Goal: Task Accomplishment & Management: Use online tool/utility

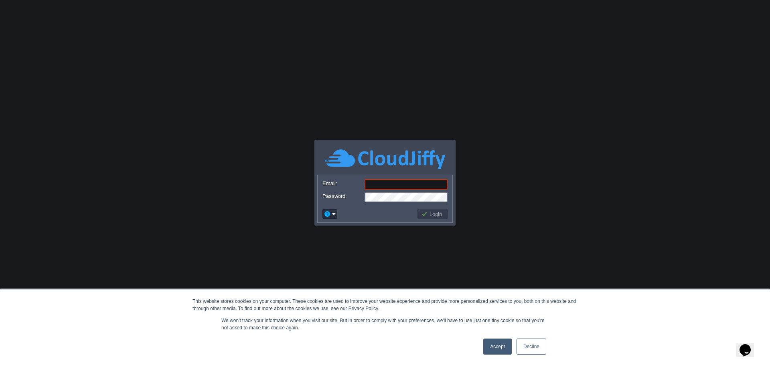
type input "[EMAIL_ADDRESS][DOMAIN_NAME]"
click at [383, 216] on td at bounding box center [368, 214] width 95 height 13
click at [422, 209] on td "Login" at bounding box center [432, 214] width 30 height 10
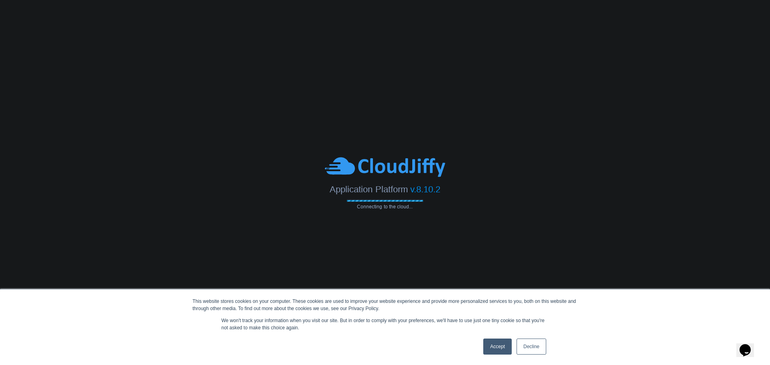
click at [496, 344] on link "Accept" at bounding box center [497, 347] width 28 height 16
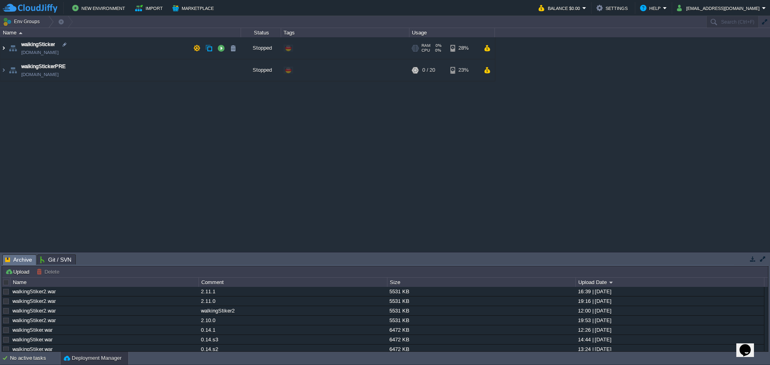
click at [4, 49] on img at bounding box center [3, 48] width 6 height 22
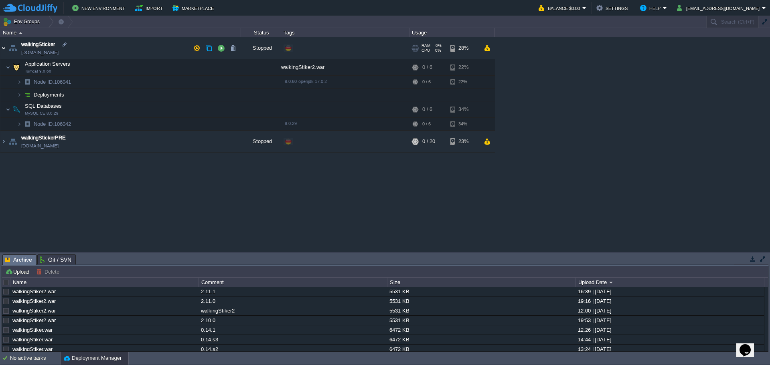
click at [4, 49] on img at bounding box center [3, 48] width 6 height 22
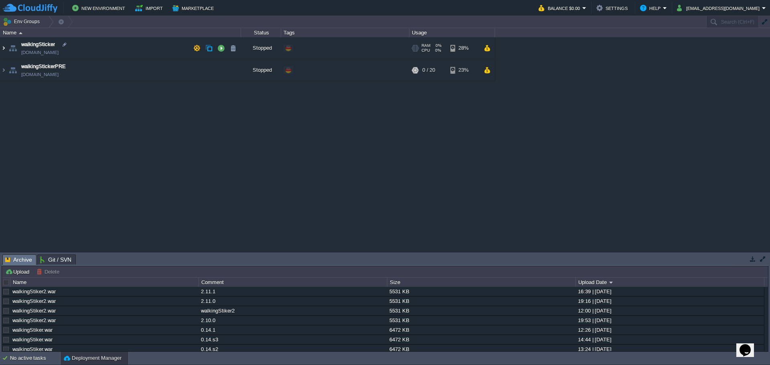
click at [5, 47] on img at bounding box center [3, 48] width 6 height 22
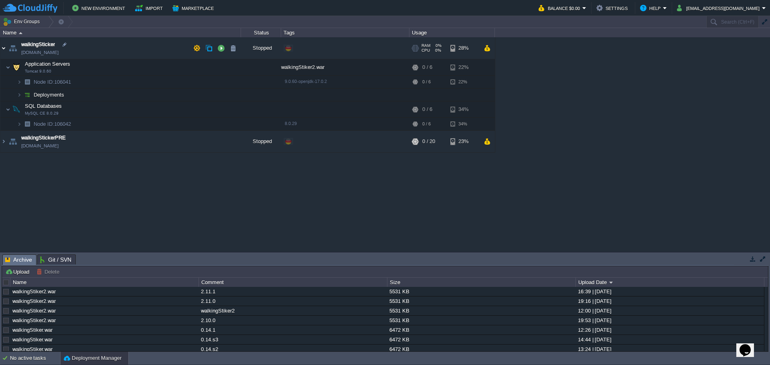
click at [5, 47] on img at bounding box center [3, 48] width 6 height 22
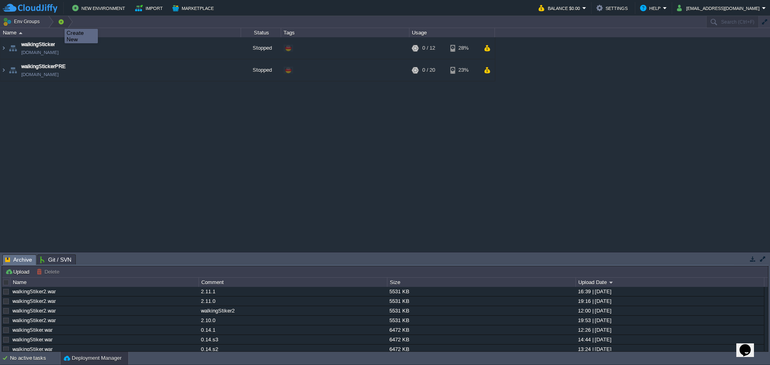
click at [59, 22] on button "button" at bounding box center [60, 21] width 7 height 11
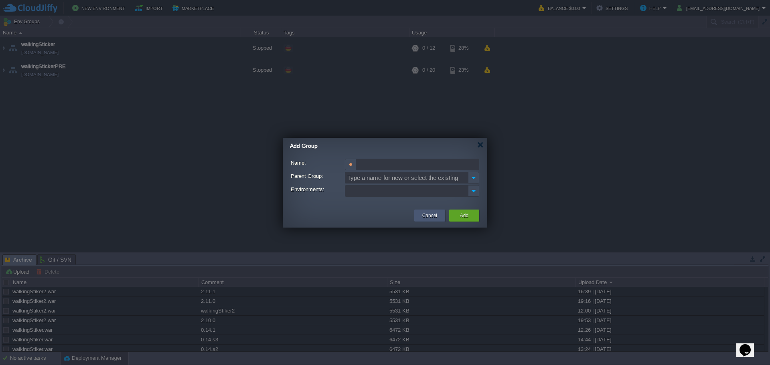
click at [433, 217] on button "Cancel" at bounding box center [429, 216] width 15 height 8
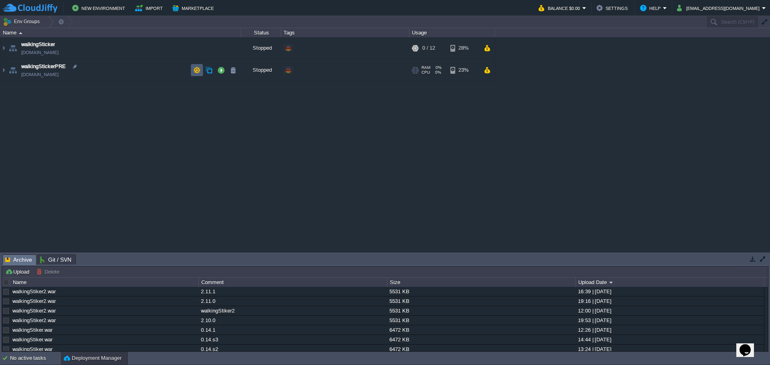
click at [201, 71] on td at bounding box center [197, 70] width 12 height 12
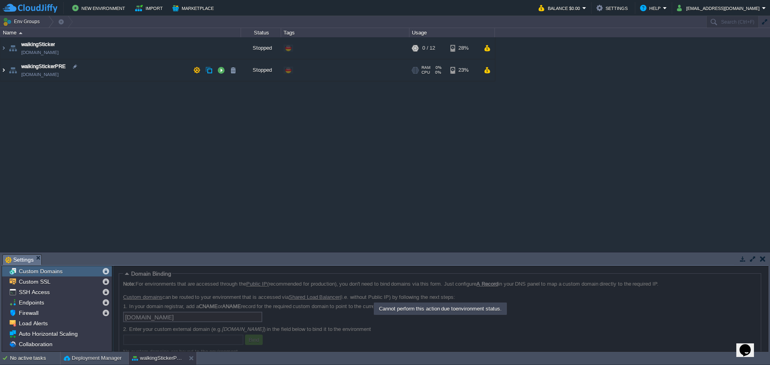
click at [6, 71] on img at bounding box center [3, 70] width 6 height 22
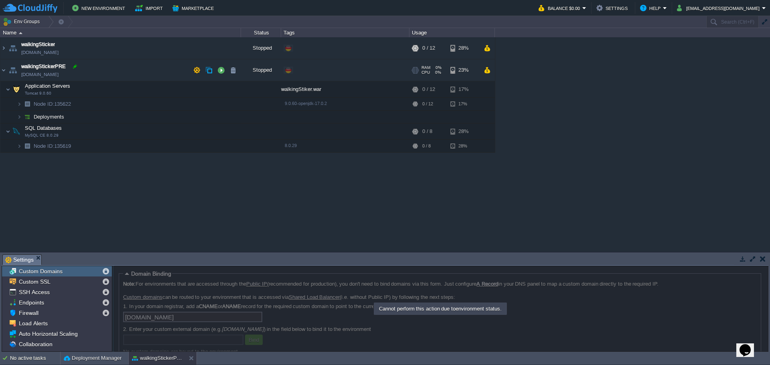
click at [75, 65] on div at bounding box center [74, 66] width 7 height 7
click at [144, 182] on div "walkingSticker [DOMAIN_NAME] Stopped + Add to Env Group RAM 0% CPU 0% 0 / 12 28…" at bounding box center [385, 144] width 770 height 214
click at [192, 66] on td at bounding box center [197, 70] width 12 height 12
click at [208, 176] on div "walkingSticker [DOMAIN_NAME] Stopped + Add to Env Group RAM 0% CPU 0% 0 / 12 28…" at bounding box center [385, 144] width 770 height 214
click at [2, 71] on img at bounding box center [3, 70] width 6 height 22
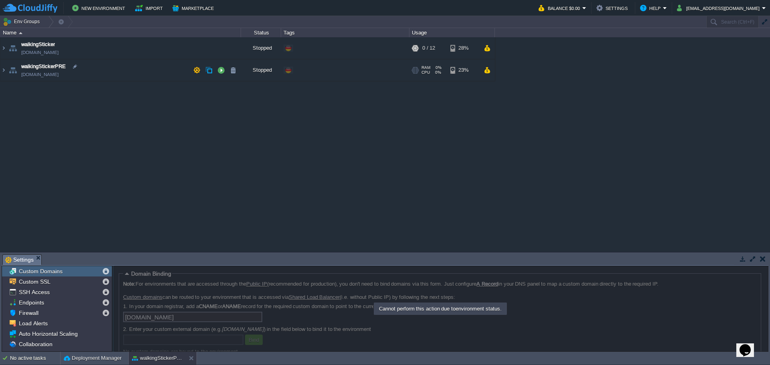
click at [192, 71] on td at bounding box center [197, 70] width 12 height 12
click at [207, 69] on button "button" at bounding box center [208, 70] width 7 height 7
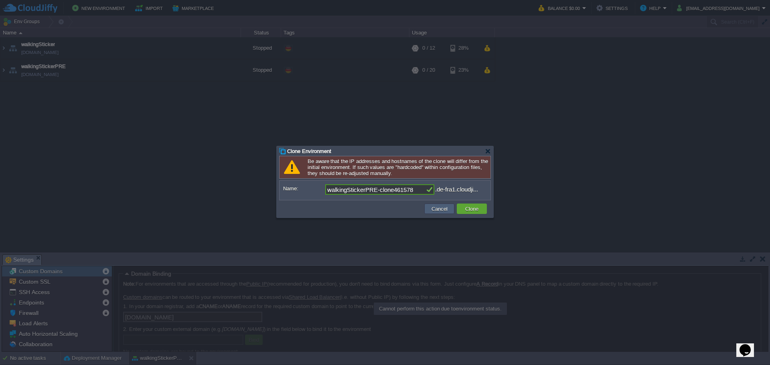
click at [429, 207] on button "Cancel" at bounding box center [439, 208] width 21 height 7
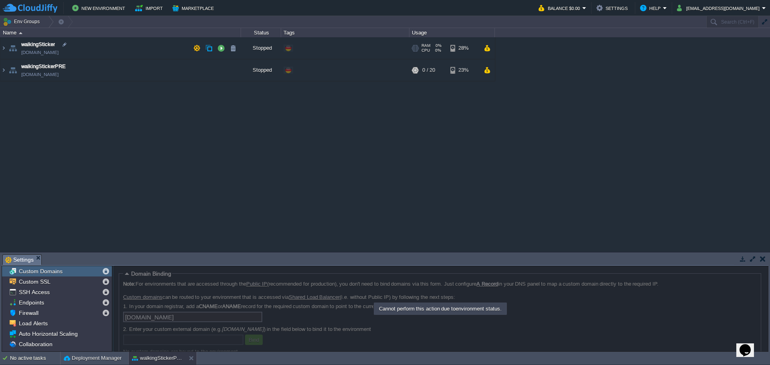
click at [59, 54] on link "[DOMAIN_NAME]" at bounding box center [39, 53] width 37 height 8
click at [2, 48] on img at bounding box center [3, 48] width 6 height 22
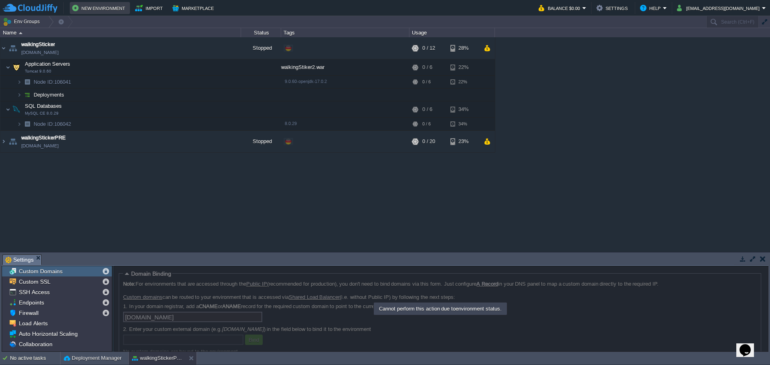
click at [115, 4] on button "New Environment" at bounding box center [99, 8] width 55 height 10
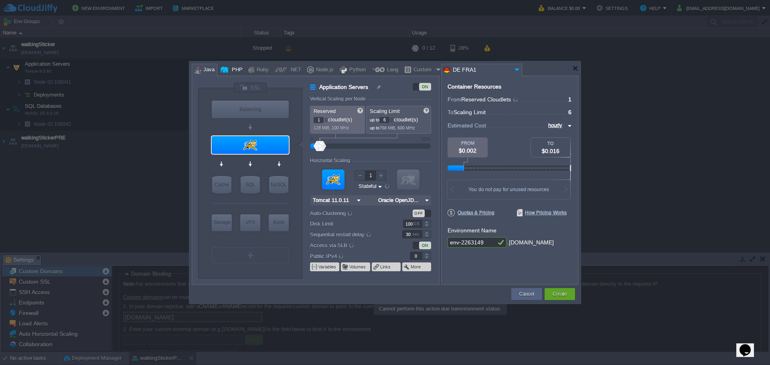
click at [227, 69] on div at bounding box center [225, 70] width 9 height 12
type input "Application Servers"
type input "4"
type input "Apache [DATE]"
type input "PHP [DATE]"
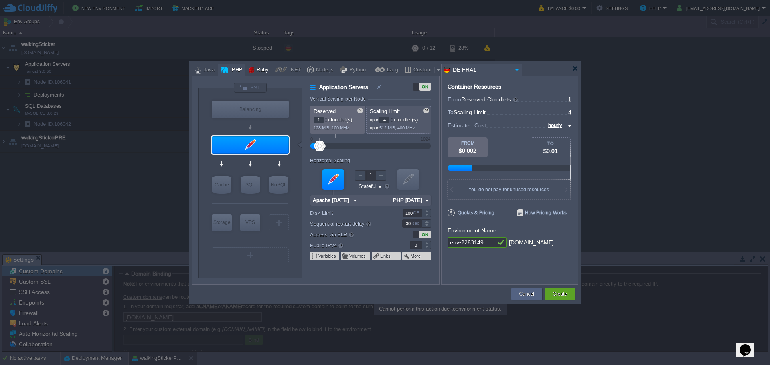
click at [260, 68] on div "Ruby" at bounding box center [261, 70] width 14 height 12
type input "Application Servers"
type input "8"
type input "Apache Ruby 2..."
type input "Ruby 3.4.6"
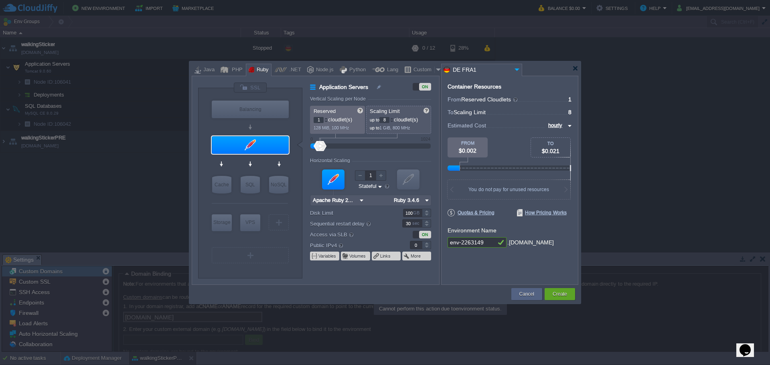
click at [293, 73] on div ".NET" at bounding box center [294, 70] width 14 height 12
type input "Application Servers"
type input "6"
type input ".NET Core 9.0.305"
type input ".NET 9.0.305"
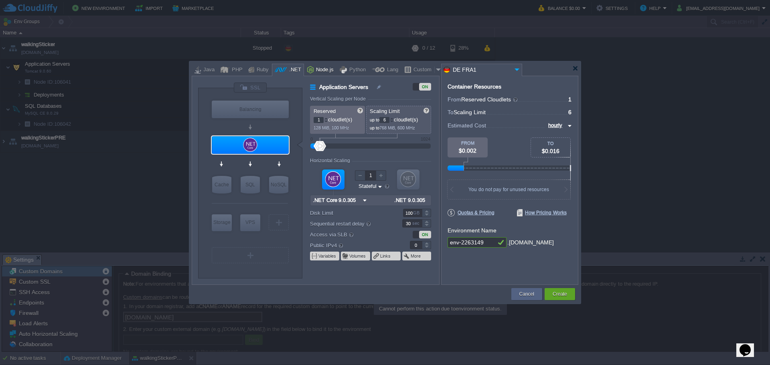
click at [317, 71] on div "Node.js" at bounding box center [324, 70] width 20 height 12
type input "Application Servers"
type input "4"
type input "8"
type input "Node.js 24.9.0 LTS"
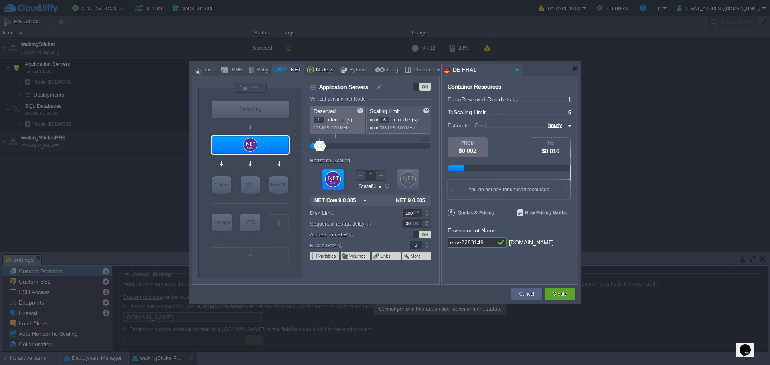
type input "24.9.0-pm2"
click at [351, 69] on div "Python" at bounding box center [356, 70] width 19 height 12
type input "Application Servers"
type input "1"
type input "4"
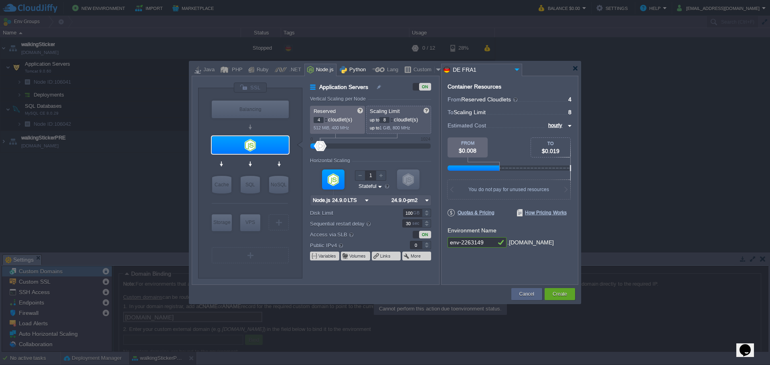
type input "Apache Python..."
type input "Python 3.13.7"
click at [384, 71] on div "Lang" at bounding box center [391, 70] width 14 height 12
type input "Application Servers"
type input "6"
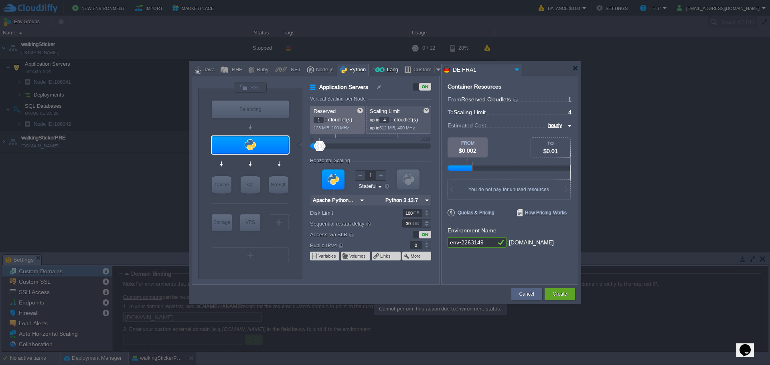
type input "Golang 1.25.1"
type input "1.25.1"
click at [411, 66] on div "Custom" at bounding box center [422, 70] width 23 height 12
type input "Application Servers"
type input "16"
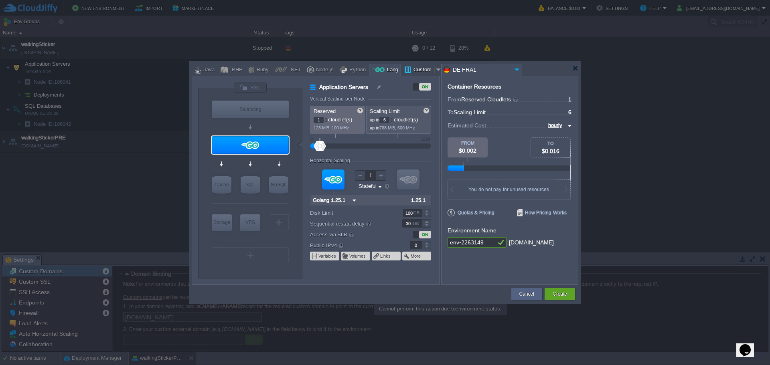
type input "Docker Image"
type input "Stateless"
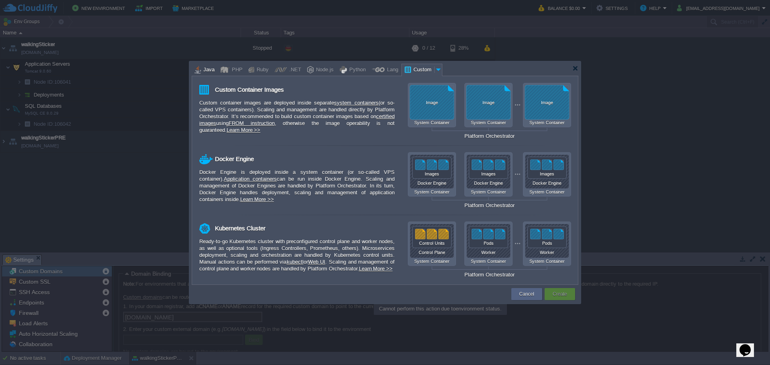
click at [196, 65] on div at bounding box center [197, 70] width 6 height 12
type input "Application Servers"
type input "6"
type input "Tomcat 11.0.11"
type input "Oracle OpenJD..."
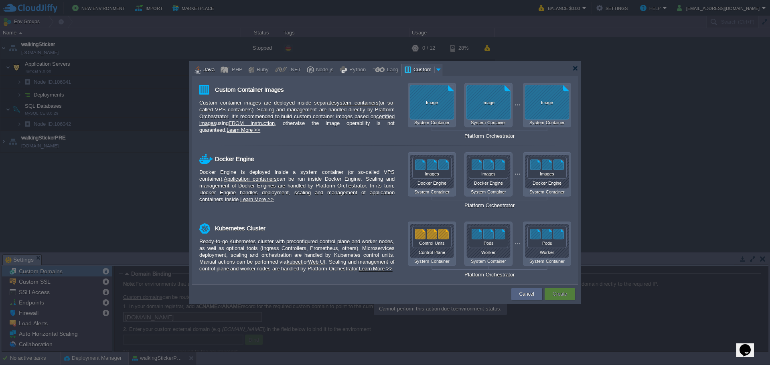
type input "Stateful"
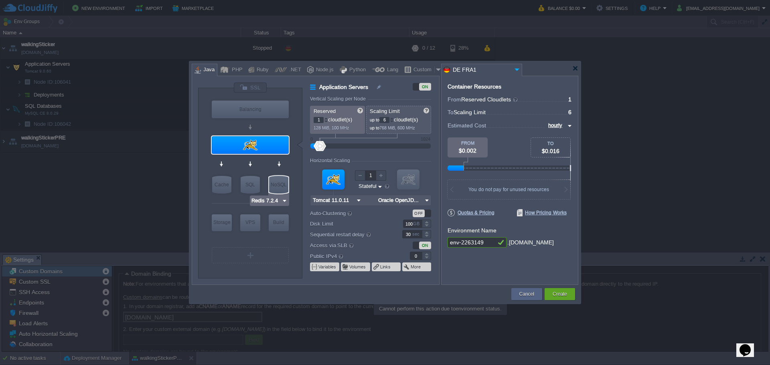
type input "MariaDB 12.0.2"
click at [255, 189] on div "SQL" at bounding box center [250, 185] width 19 height 18
type input "SQL Databases"
type input "4"
type input "MariaDB 12.0.2"
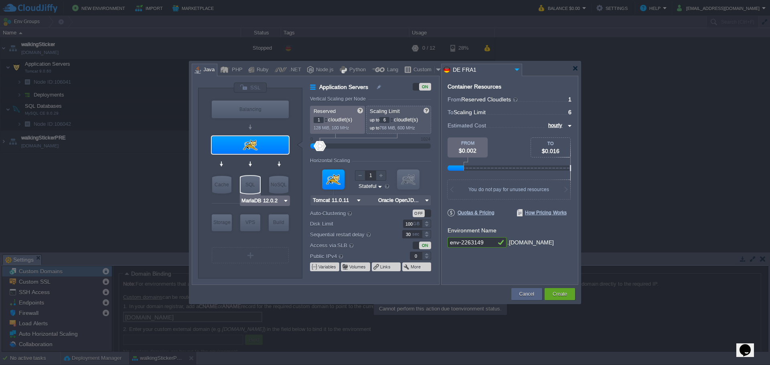
type input "12.0.2-almalin..."
type input "Stateless"
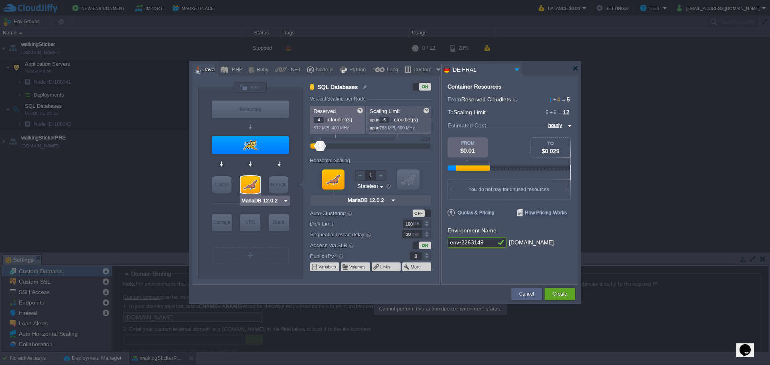
click at [288, 203] on img at bounding box center [286, 201] width 6 height 8
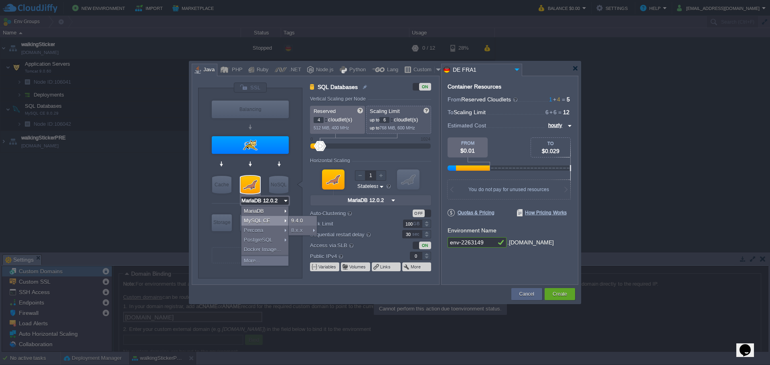
click at [265, 220] on div "MySQL CE" at bounding box center [264, 221] width 47 height 10
type input "MySQL CE 9.4.0"
type input "9.4.0-almalinux-9"
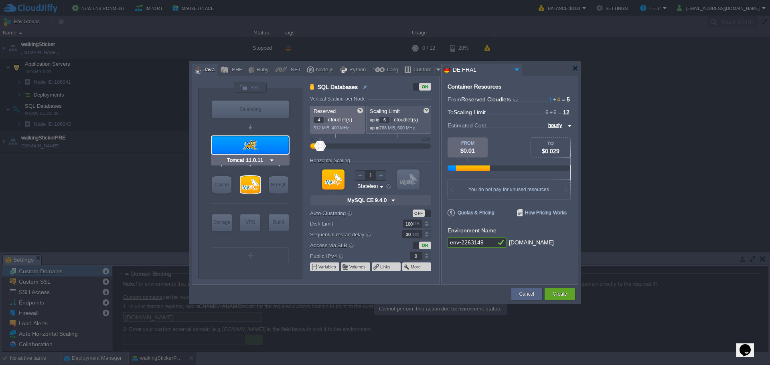
type input "NGINX 1.28.0"
type input "180"
drag, startPoint x: 321, startPoint y: 146, endPoint x: 338, endPoint y: 147, distance: 17.3
click at [338, 147] on div at bounding box center [335, 146] width 12 height 10
type input "1"
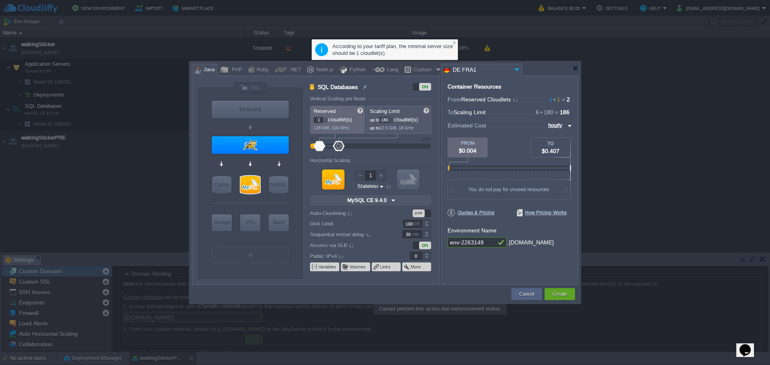
click at [318, 147] on div at bounding box center [320, 146] width 12 height 10
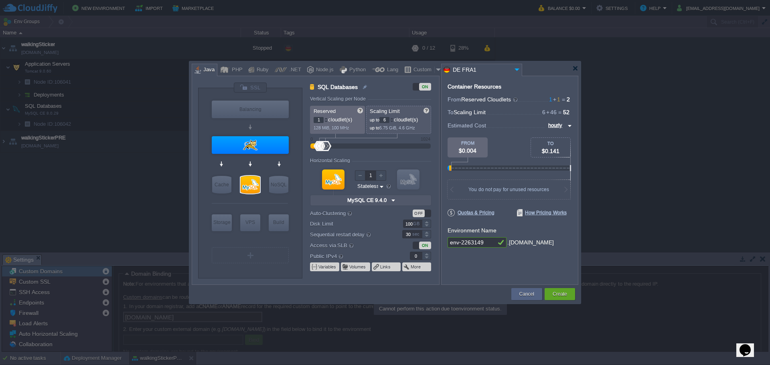
type input "4"
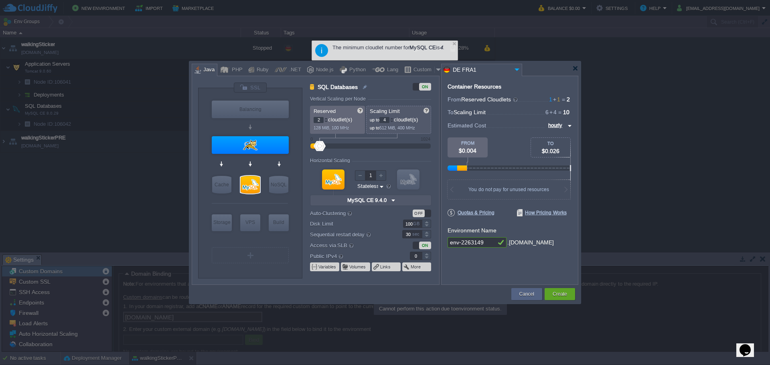
type input "4"
type input "5"
type input "6"
type input "7"
type input "10"
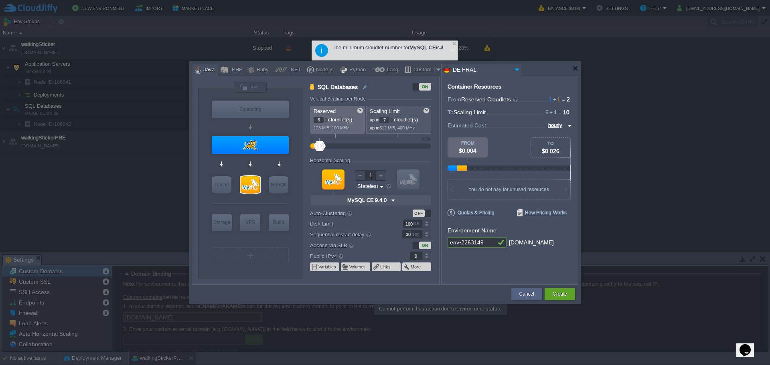
type input "11"
type input "12"
type input "13"
type input "14"
type input "15"
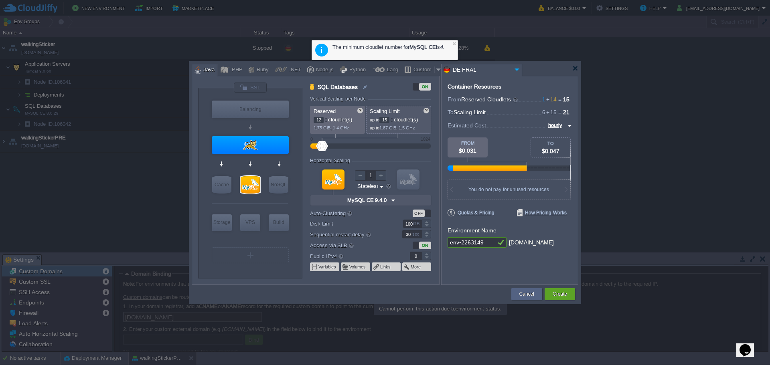
type input "10"
drag, startPoint x: 338, startPoint y: 145, endPoint x: 321, endPoint y: 148, distance: 17.5
click at [321, 148] on div at bounding box center [370, 146] width 103 height 9
type input "74"
drag, startPoint x: 322, startPoint y: 148, endPoint x: 328, endPoint y: 148, distance: 6.4
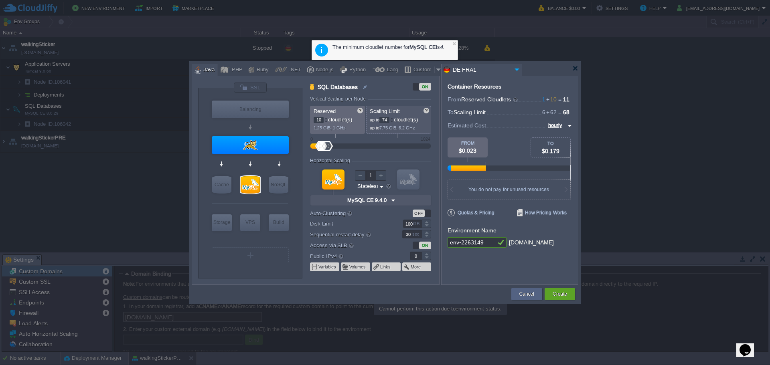
click at [328, 148] on div at bounding box center [327, 146] width 12 height 10
type input "1"
drag, startPoint x: 320, startPoint y: 146, endPoint x: 326, endPoint y: 135, distance: 12.4
click at [319, 145] on div at bounding box center [370, 146] width 103 height 9
click at [381, 120] on input "74" at bounding box center [384, 120] width 10 height 6
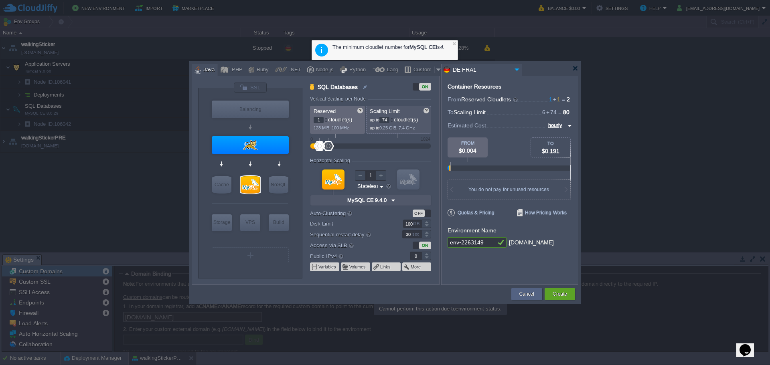
click at [381, 120] on input "74" at bounding box center [384, 120] width 10 height 6
type input "10"
click at [453, 46] on div at bounding box center [453, 43] width 5 height 5
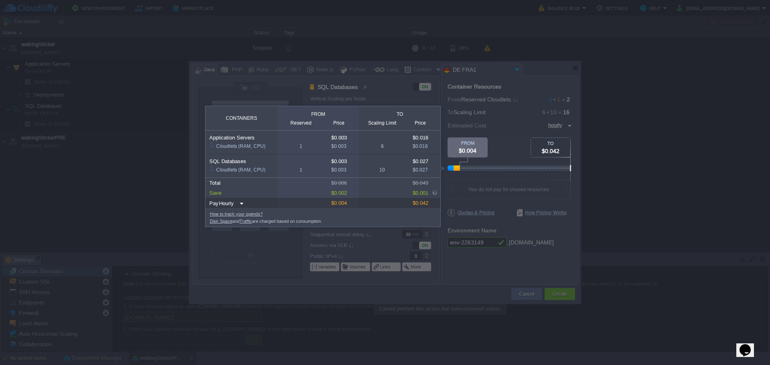
click at [556, 127] on div at bounding box center [608, 69] width 322 height 138
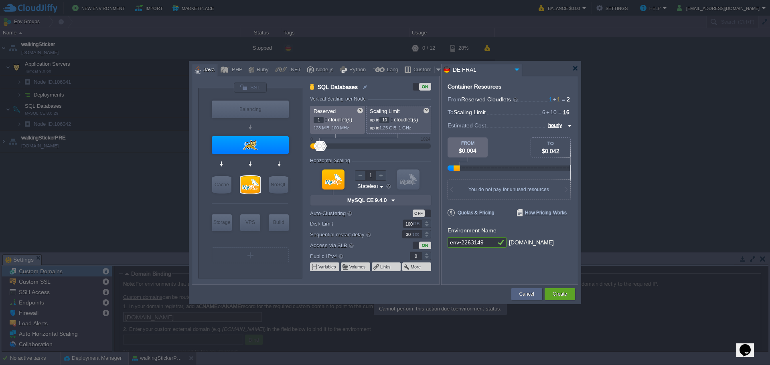
click at [560, 125] on input "hourly" at bounding box center [556, 125] width 20 height 9
click at [566, 137] on div "monthly" at bounding box center [557, 135] width 27 height 10
type input "monthly"
click at [320, 117] on input "1" at bounding box center [319, 120] width 10 height 6
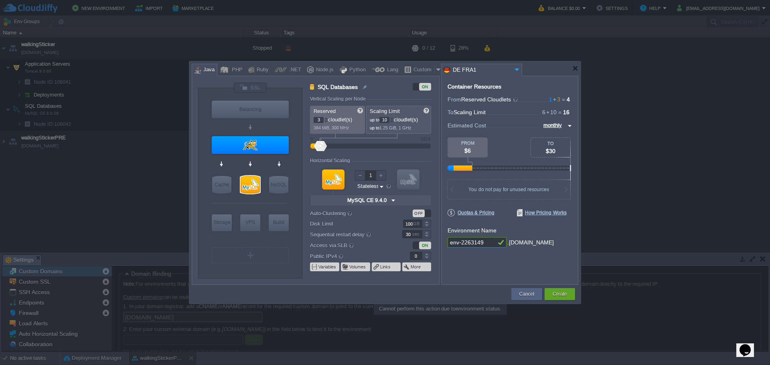
click at [321, 119] on input "3" at bounding box center [319, 120] width 10 height 6
type input "10"
type input "11"
click at [325, 120] on div at bounding box center [326, 121] width 4 height 3
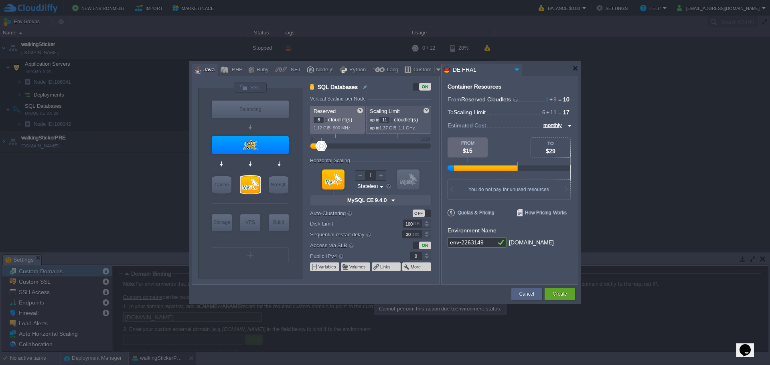
click at [325, 120] on div at bounding box center [326, 121] width 4 height 3
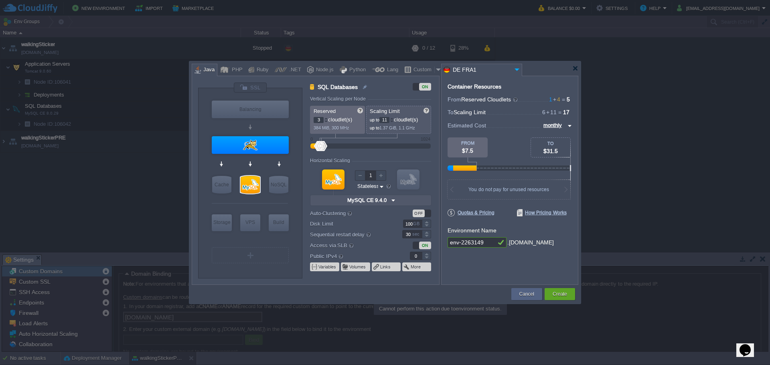
click at [325, 120] on div at bounding box center [326, 121] width 4 height 3
type input "1"
click at [325, 120] on div at bounding box center [326, 121] width 4 height 3
click at [393, 123] on p "up to 1.37 GiB, 1.1 GHz" at bounding box center [399, 127] width 59 height 8
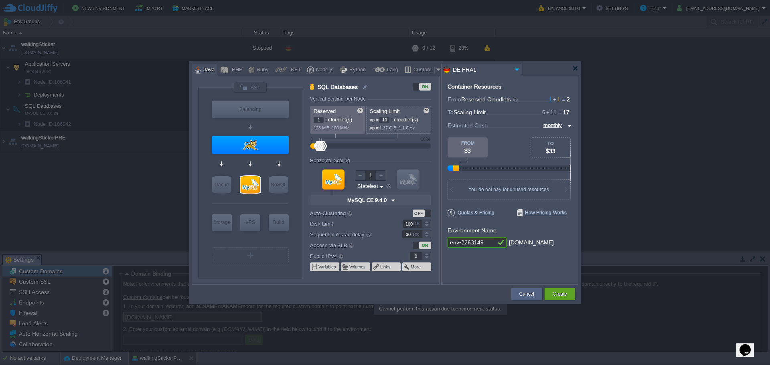
click at [393, 122] on div at bounding box center [392, 121] width 4 height 3
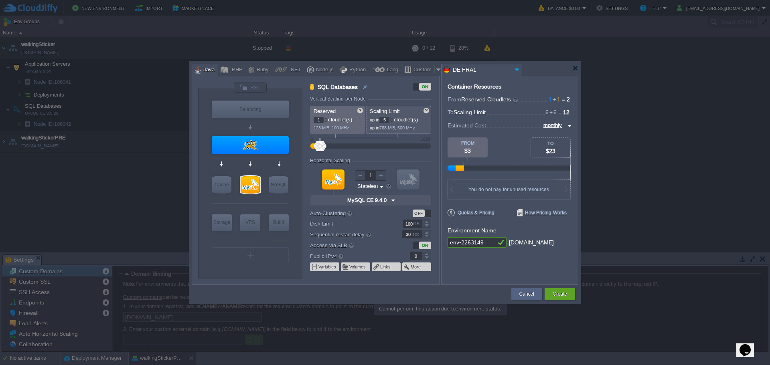
click at [393, 122] on div at bounding box center [392, 121] width 4 height 3
type input "4"
click at [393, 122] on div at bounding box center [392, 121] width 4 height 3
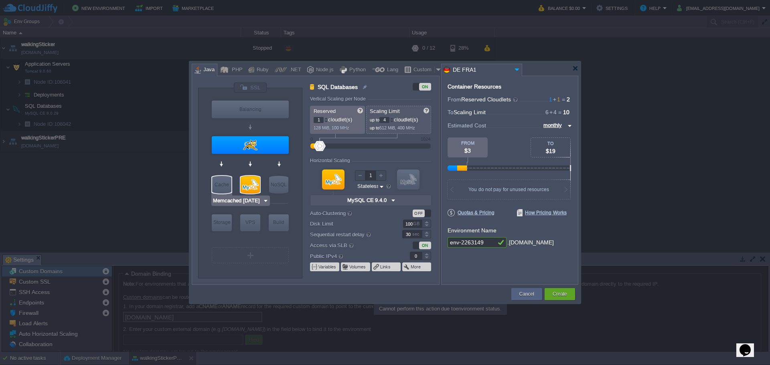
type input "MySQL CE 9.4.0"
click at [249, 180] on div at bounding box center [250, 185] width 19 height 18
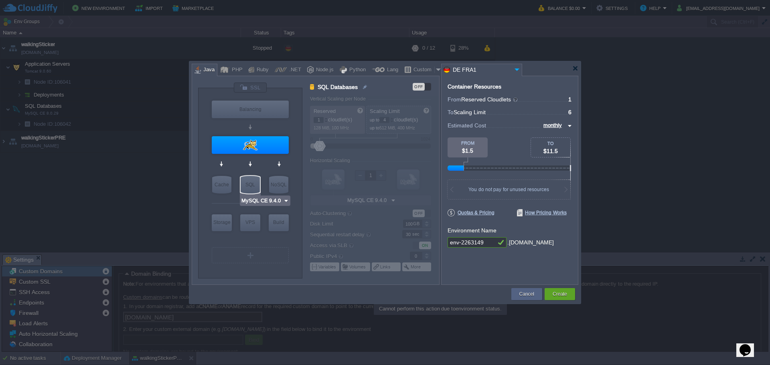
click at [253, 179] on div "SQL" at bounding box center [250, 185] width 19 height 18
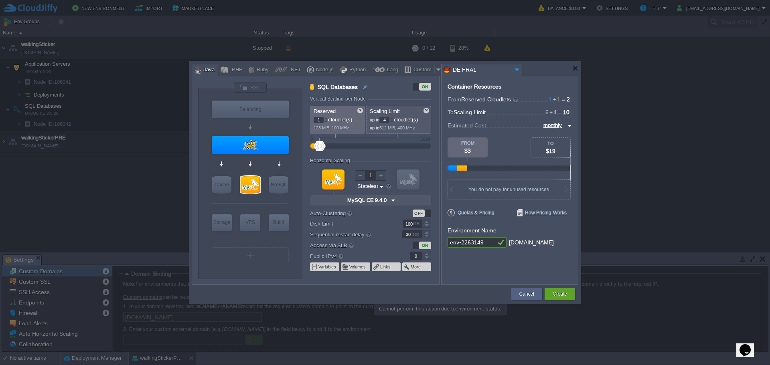
type input "6"
type input "7"
type input "18"
type input "19"
type input "82"
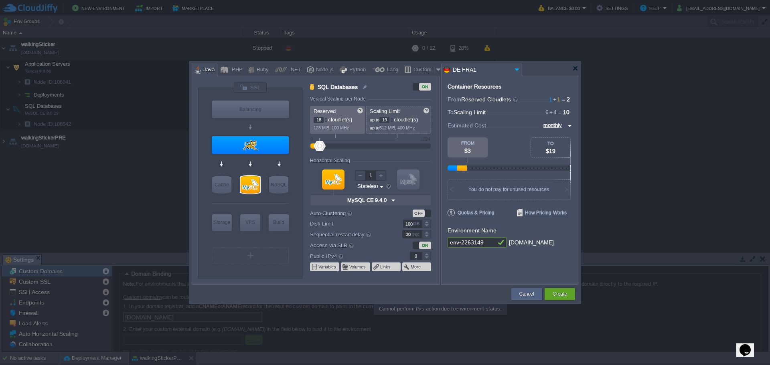
type input "83"
type input "142"
type input "143"
type input "204"
type input "205"
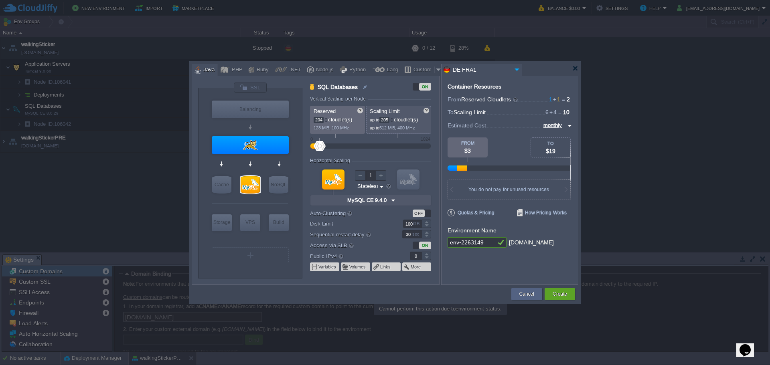
type input "268"
type input "269"
type input "322"
type input "323"
type input "378"
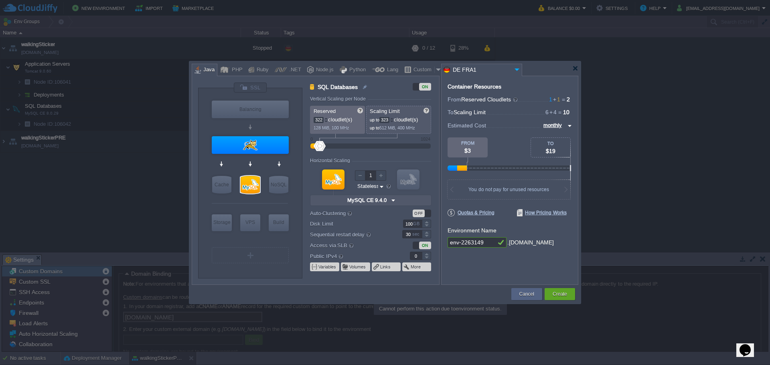
type input "379"
type input "416"
type input "417"
type input "476"
type input "477"
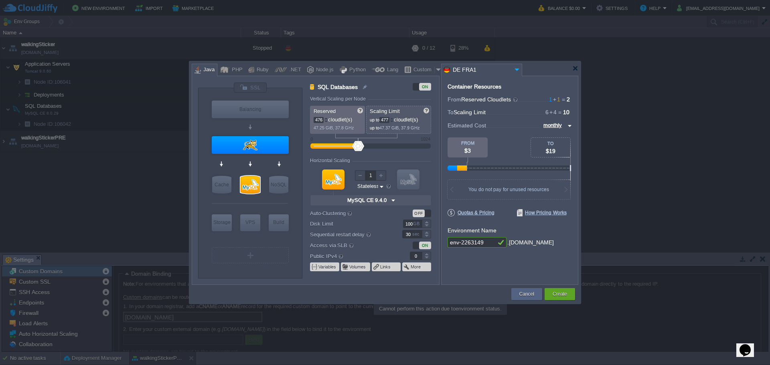
type input "538"
type input "539"
type input "614"
type input "615"
type input "1"
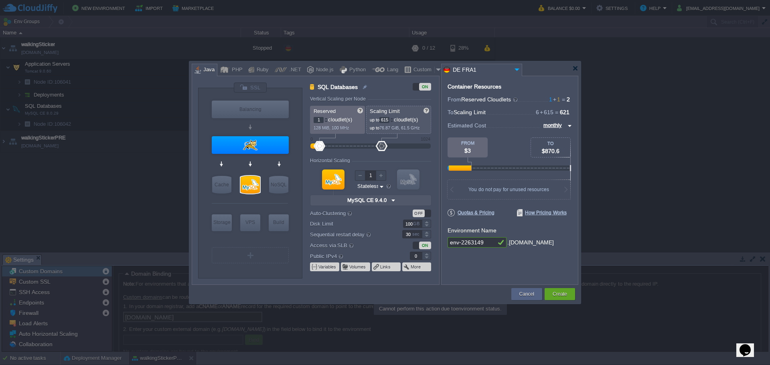
click at [319, 147] on div at bounding box center [370, 146] width 103 height 9
type input "Tomcat 11.0.11"
click at [251, 143] on div at bounding box center [250, 145] width 77 height 18
type input "Application Servers"
type input "6"
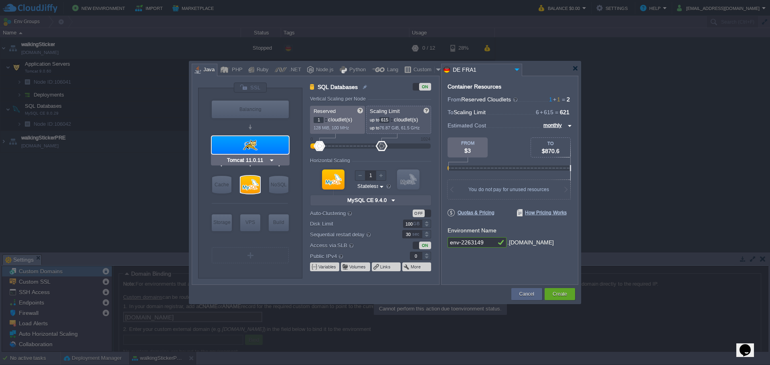
type input "Tomcat 11.0.11"
type input "Oracle OpenJD..."
type input "Stateful"
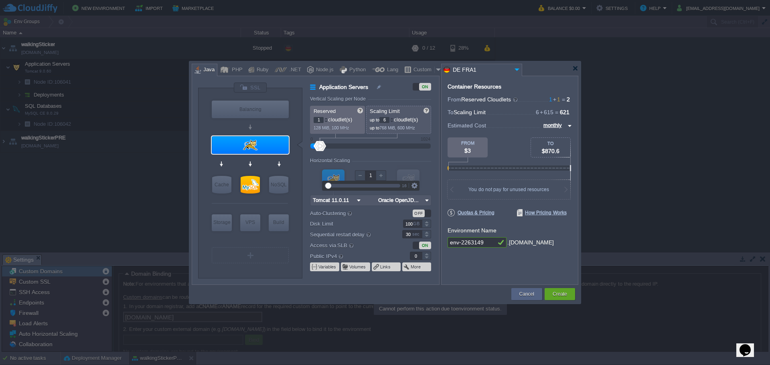
type input "2"
click at [384, 175] on div at bounding box center [381, 175] width 10 height 10
type input "NGINX 1.28.0"
click at [256, 112] on div at bounding box center [250, 110] width 77 height 18
type input "Load Balancer"
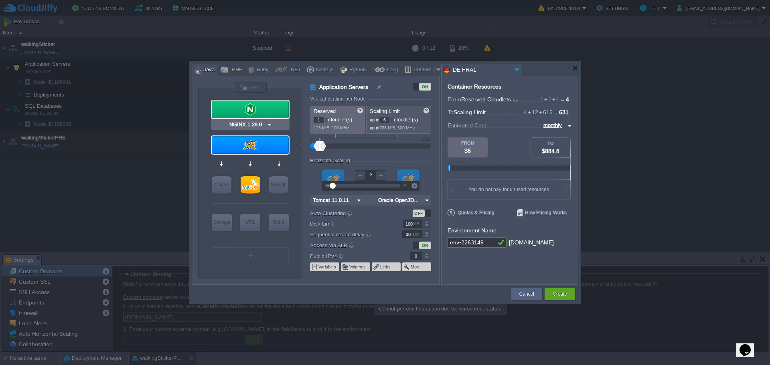
type input "4"
type input "1"
type input "NGINX 1.28.0"
type input "1.28.0-almalin..."
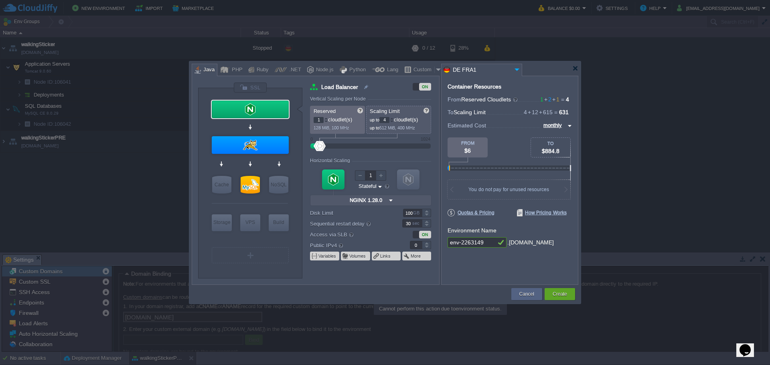
type input "Tomcat 11.0.11"
click at [269, 153] on div at bounding box center [250, 145] width 77 height 18
type input "Application Servers"
type input "6"
type input "2"
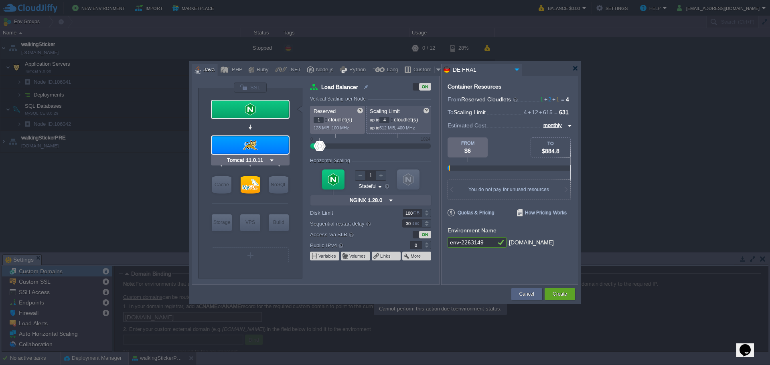
type input "Tomcat 11.0.11"
type input "Oracle OpenJD..."
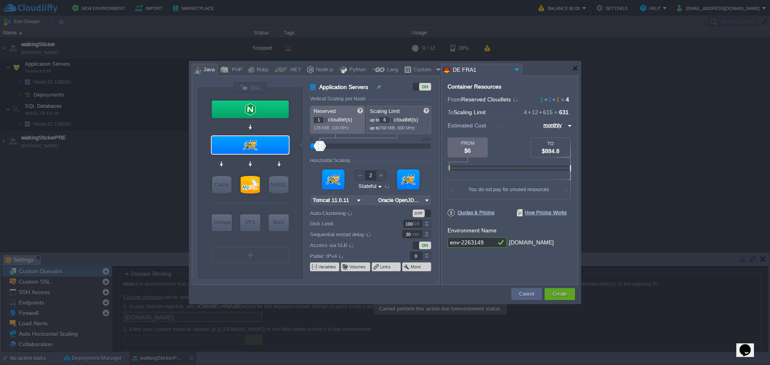
type input "1"
click at [356, 177] on div at bounding box center [360, 175] width 10 height 10
click at [423, 158] on div "Horizontal Scaling" at bounding box center [370, 161] width 121 height 7
click at [574, 68] on div at bounding box center [575, 68] width 6 height 6
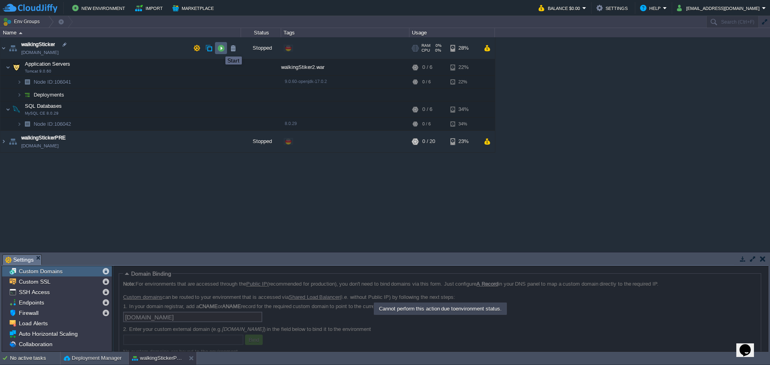
click at [219, 49] on button "button" at bounding box center [220, 48] width 7 height 7
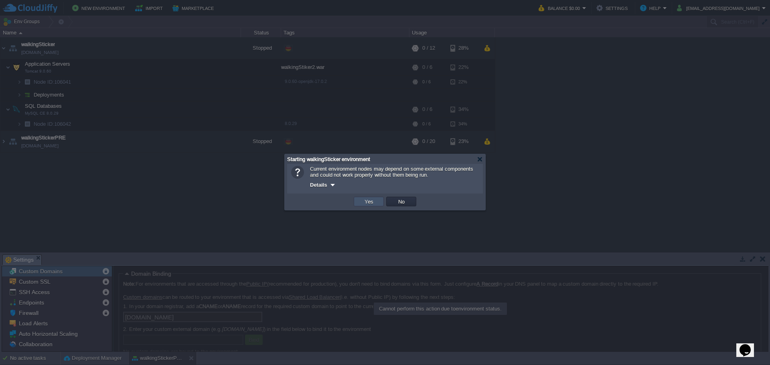
click at [374, 203] on button "Yes" at bounding box center [369, 201] width 14 height 7
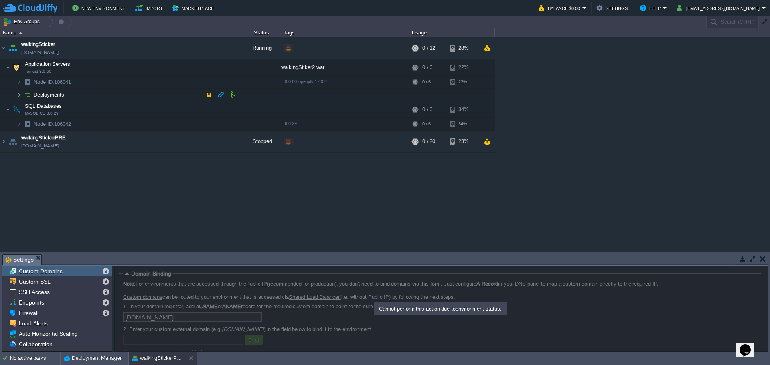
click at [19, 95] on img at bounding box center [19, 95] width 5 height 12
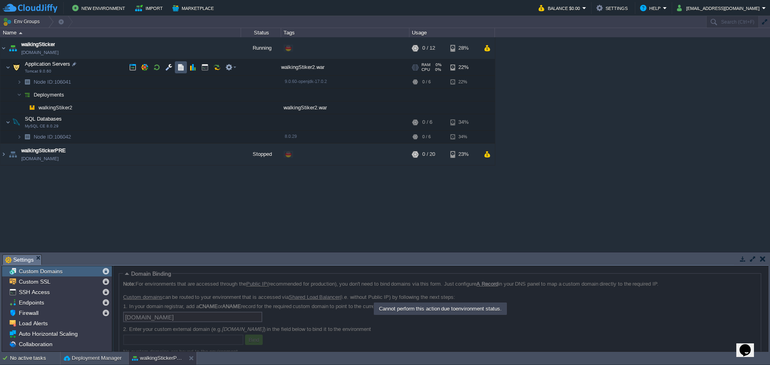
click at [177, 69] on button "button" at bounding box center [180, 67] width 7 height 7
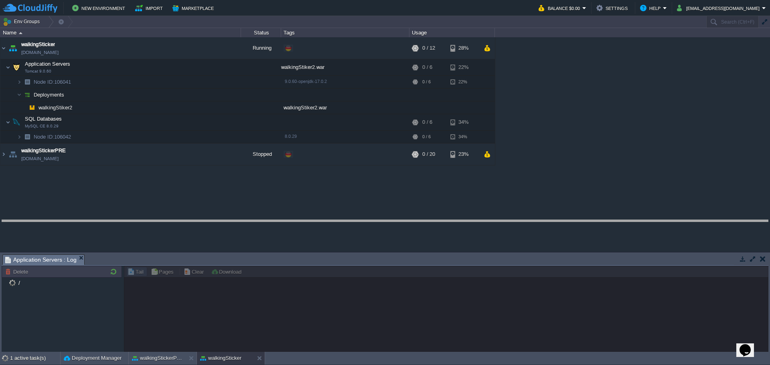
drag, startPoint x: 147, startPoint y: 255, endPoint x: 157, endPoint y: 221, distance: 35.9
click at [157, 221] on body "New Environment Import Marketplace Bonus $0.00 Upgrade Account Balance $0.00 Se…" at bounding box center [385, 182] width 770 height 365
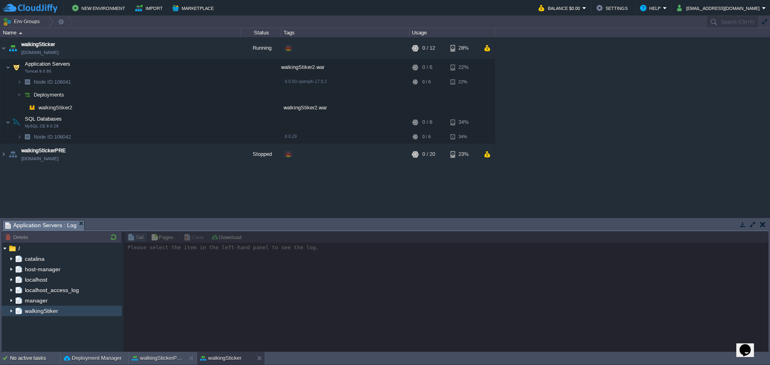
click at [50, 311] on span "walkingStiker" at bounding box center [41, 311] width 36 height 7
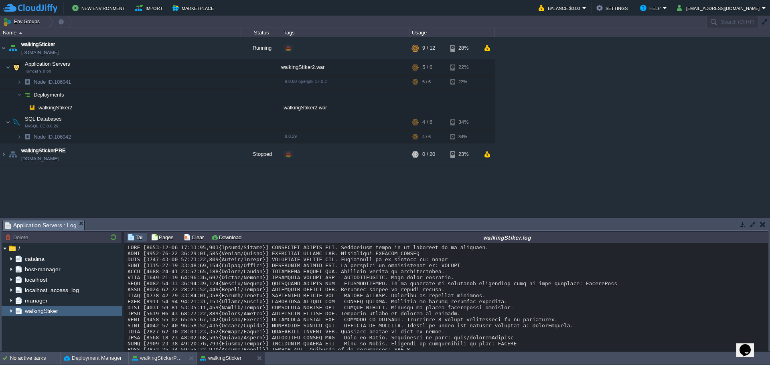
click at [301, 297] on div at bounding box center [445, 302] width 637 height 114
click at [192, 68] on button "button" at bounding box center [192, 67] width 7 height 7
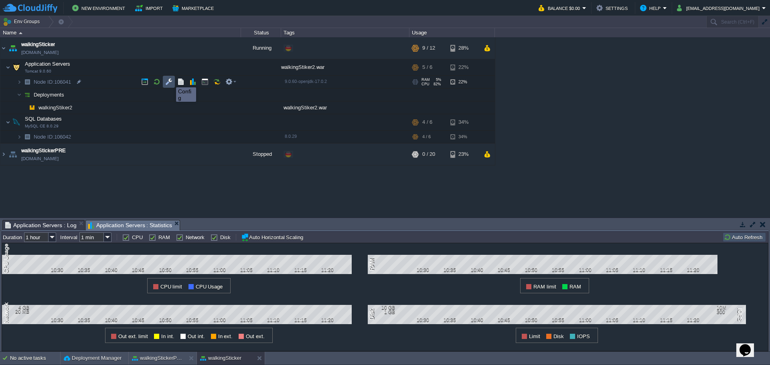
click at [170, 80] on button "button" at bounding box center [168, 81] width 7 height 7
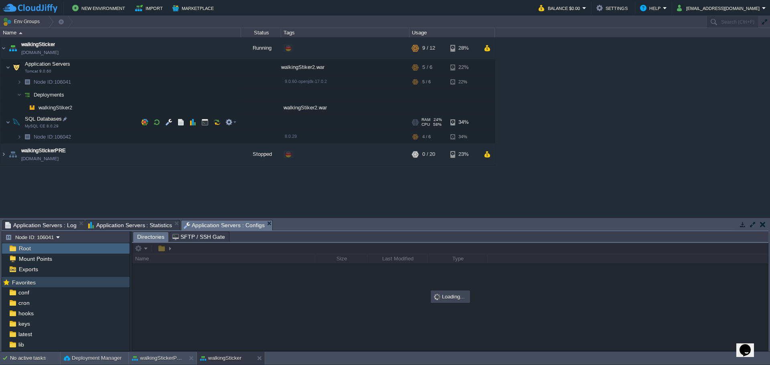
click at [22, 293] on span "conf" at bounding box center [24, 292] width 14 height 7
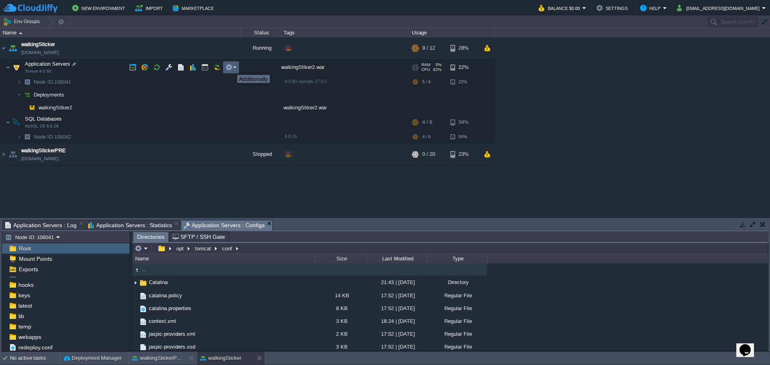
click at [231, 68] on button "button" at bounding box center [228, 67] width 7 height 7
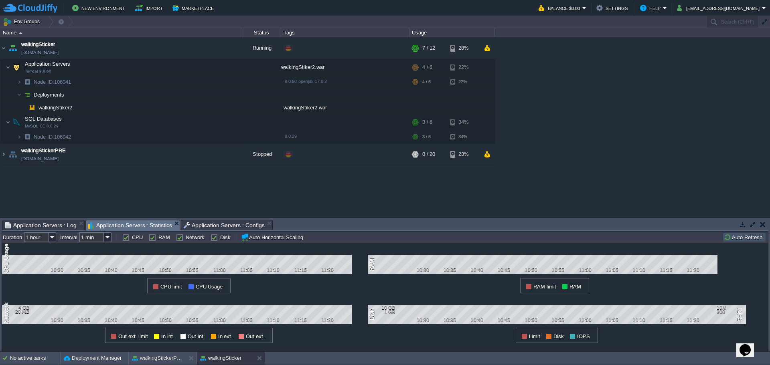
click at [153, 229] on span "Application Servers : Statistics" at bounding box center [130, 226] width 84 height 10
click at [18, 221] on span "Application Servers : Log" at bounding box center [40, 226] width 71 height 10
click at [150, 224] on span "Application Servers : Statistics" at bounding box center [130, 226] width 84 height 10
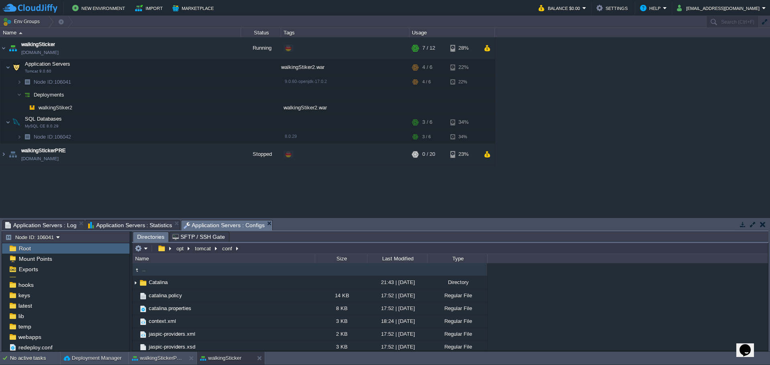
click at [204, 222] on span "Application Servers : Configs" at bounding box center [224, 226] width 81 height 10
click at [193, 50] on td at bounding box center [197, 48] width 12 height 12
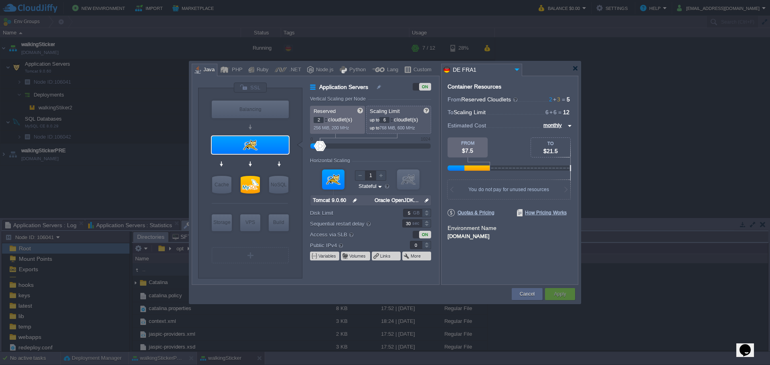
type input "MySQL CE 8.0.29"
click at [256, 186] on div at bounding box center [250, 185] width 19 height 18
type input "SQL Databases"
type input "3"
type input "MySQL CE 8.0.29"
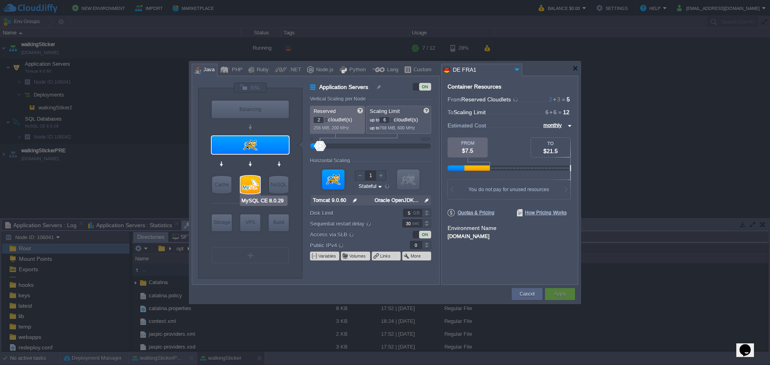
type input "null"
type input "8.0.29"
type input "Stateless"
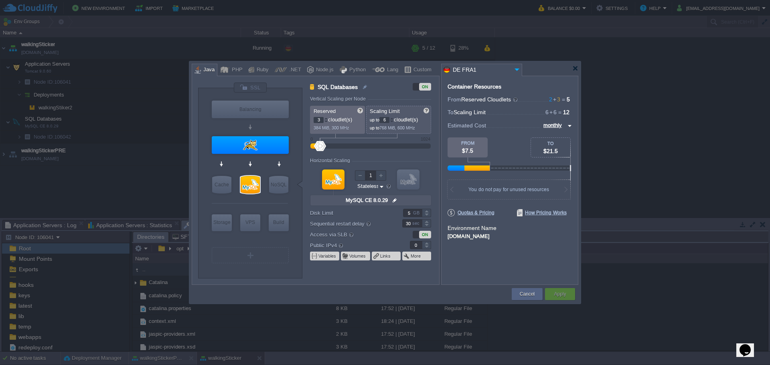
type input "Tomcat 9.0.60"
click at [283, 146] on div at bounding box center [250, 145] width 77 height 18
type input "Application Servers"
type input "2"
type input "Tomcat 9.0.60"
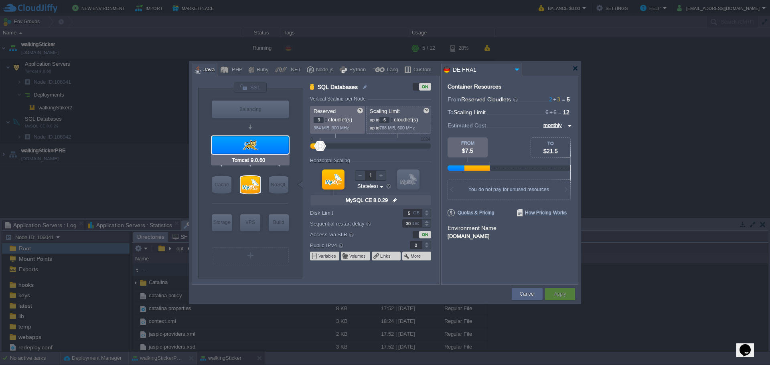
type input "null"
type input "Oracle OpenJDK..."
type input "Stateful"
type input "MySQL CE 8.0.29"
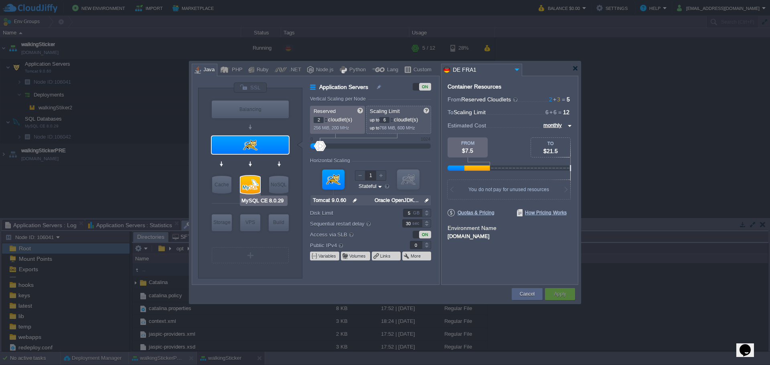
click at [240, 184] on div at bounding box center [250, 184] width 21 height 19
type input "SQL Databases"
type input "3"
type input "MySQL CE 8.0.29"
type input "null"
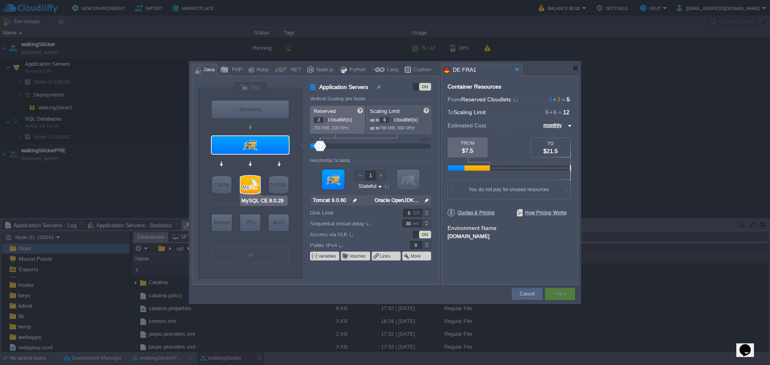
type input "8.0.29"
type input "Stateless"
type input "Tomcat 9.0.60"
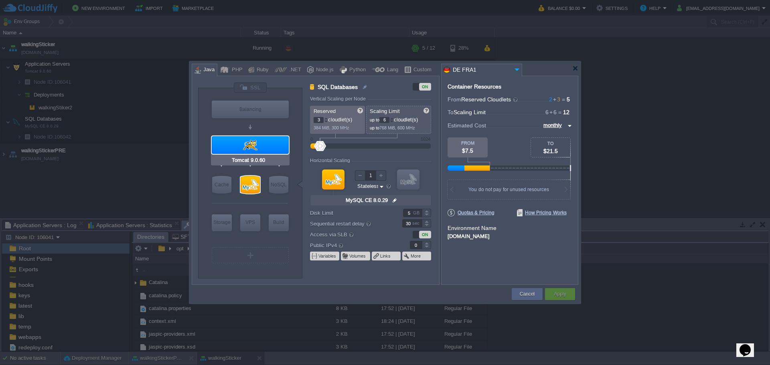
click at [247, 149] on div at bounding box center [250, 145] width 77 height 18
type input "Application Servers"
type input "2"
type input "Tomcat 9.0.60"
type input "null"
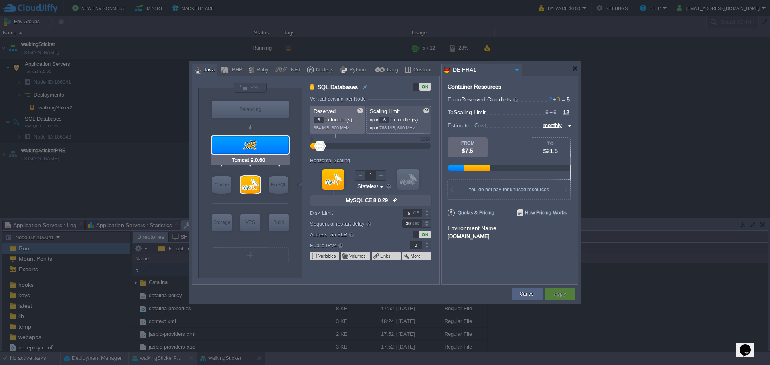
type input "Oracle OpenJDK..."
type input "Stateful"
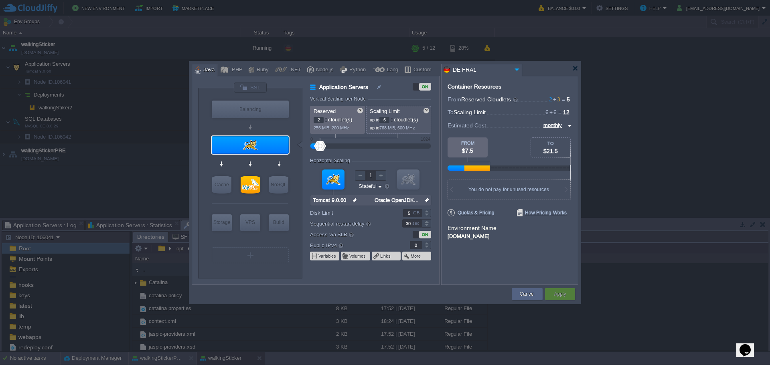
click at [572, 69] on div at bounding box center [385, 68] width 386 height 14
click at [526, 297] on button "Cancel" at bounding box center [527, 294] width 15 height 8
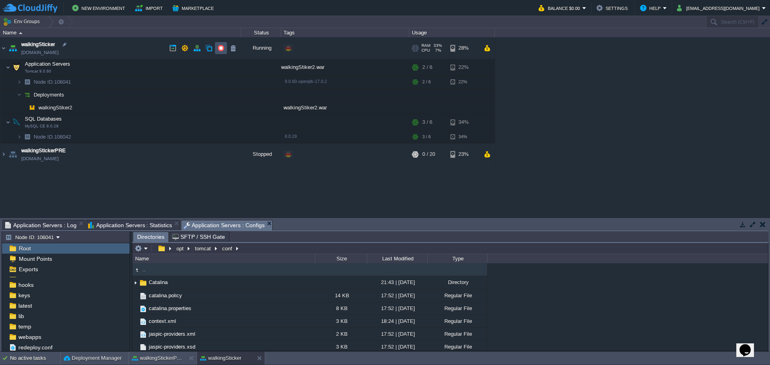
click at [223, 51] on button "button" at bounding box center [220, 48] width 7 height 7
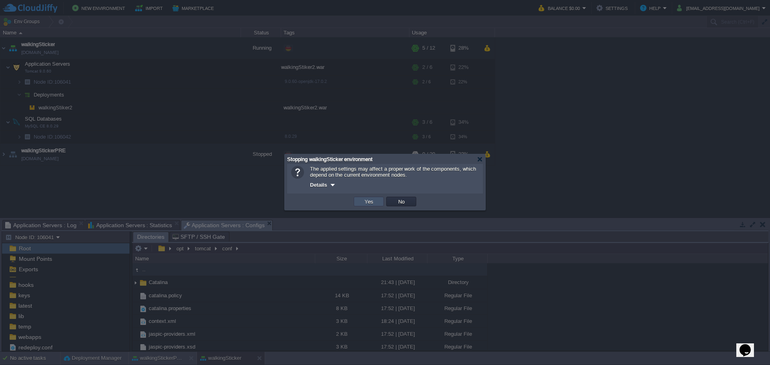
click at [372, 201] on button "Yes" at bounding box center [369, 201] width 14 height 7
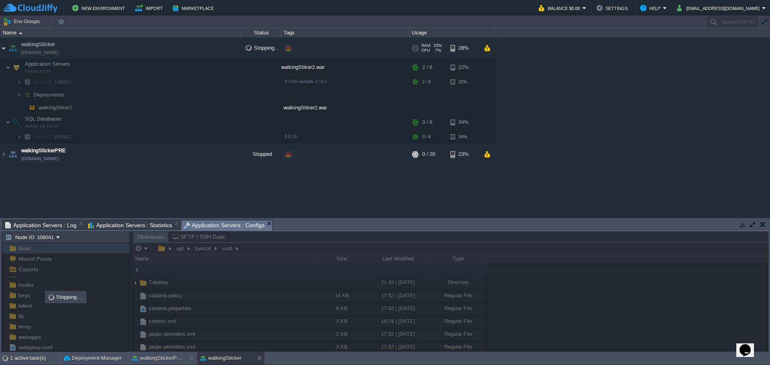
click at [4, 49] on img at bounding box center [3, 48] width 6 height 22
